Goal: Task Accomplishment & Management: Manage account settings

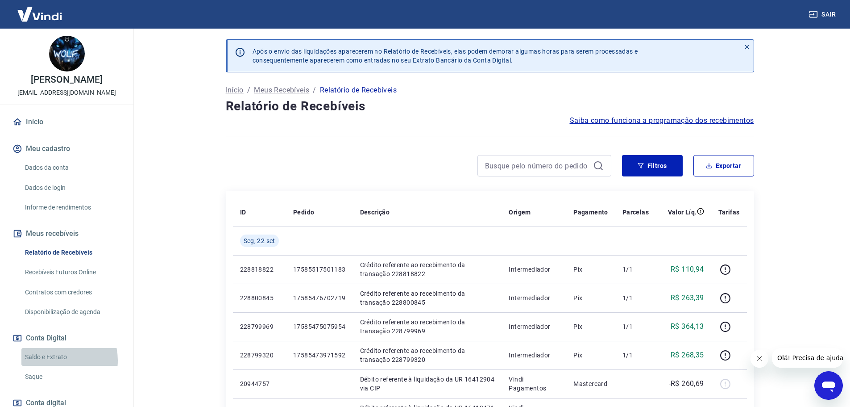
click at [56, 360] on link "Saldo e Extrato" at bounding box center [71, 357] width 101 height 18
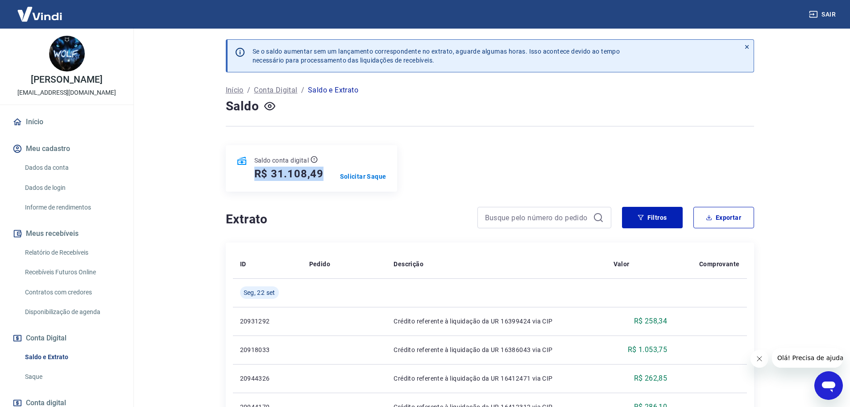
drag, startPoint x: 254, startPoint y: 174, endPoint x: 323, endPoint y: 176, distance: 68.8
click at [323, 176] on div "Saldo conta digital R$ 31.108,49 Solicitar Saque" at bounding box center [311, 168] width 171 height 46
